Goal: Check status

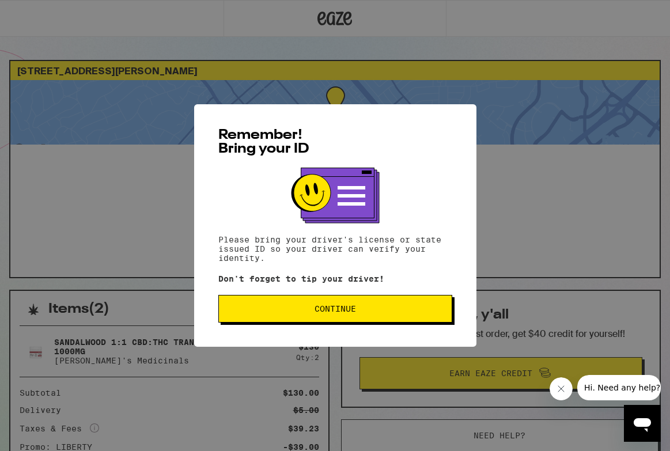
click at [38, 207] on div "Remember! Bring your ID Please bring your driver's license or state issued ID s…" at bounding box center [335, 225] width 670 height 451
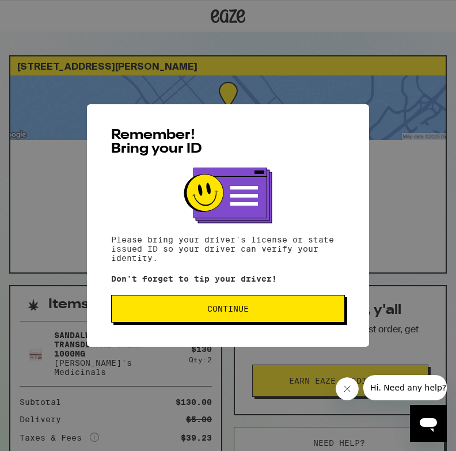
click at [189, 309] on span "Continue" at bounding box center [228, 309] width 214 height 8
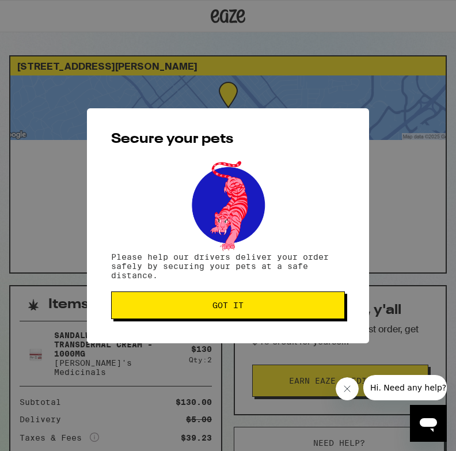
click at [189, 309] on span "Got it" at bounding box center [228, 305] width 214 height 8
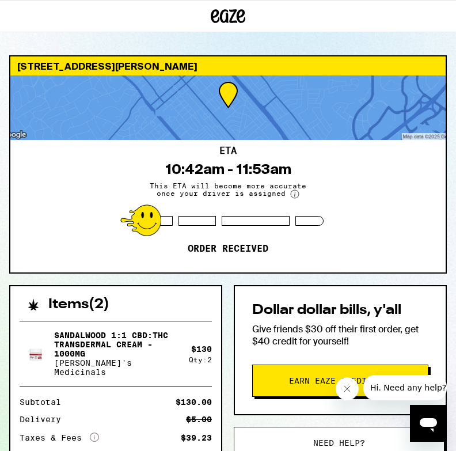
click at [189, 309] on div "Secure your pets Please help our drivers deliver your order safely by securing …" at bounding box center [228, 225] width 456 height 451
click at [62, 211] on div "Secure your pets Please help our drivers deliver your order safely by securing …" at bounding box center [228, 225] width 456 height 451
